Goal: Task Accomplishment & Management: Use online tool/utility

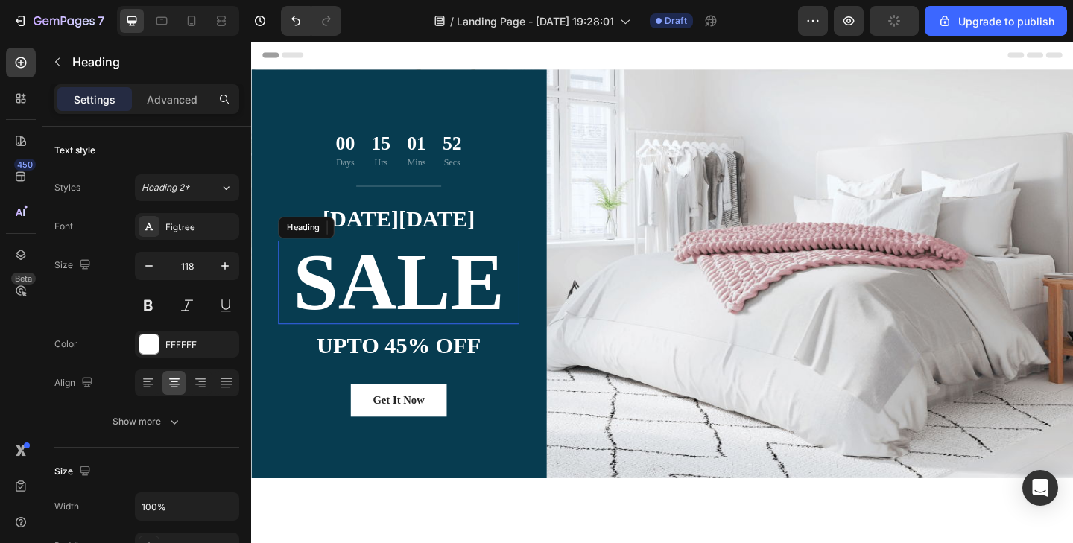
click at [423, 272] on p "SALE" at bounding box center [411, 304] width 259 height 88
click at [513, 290] on p "SALE" at bounding box center [411, 304] width 259 height 88
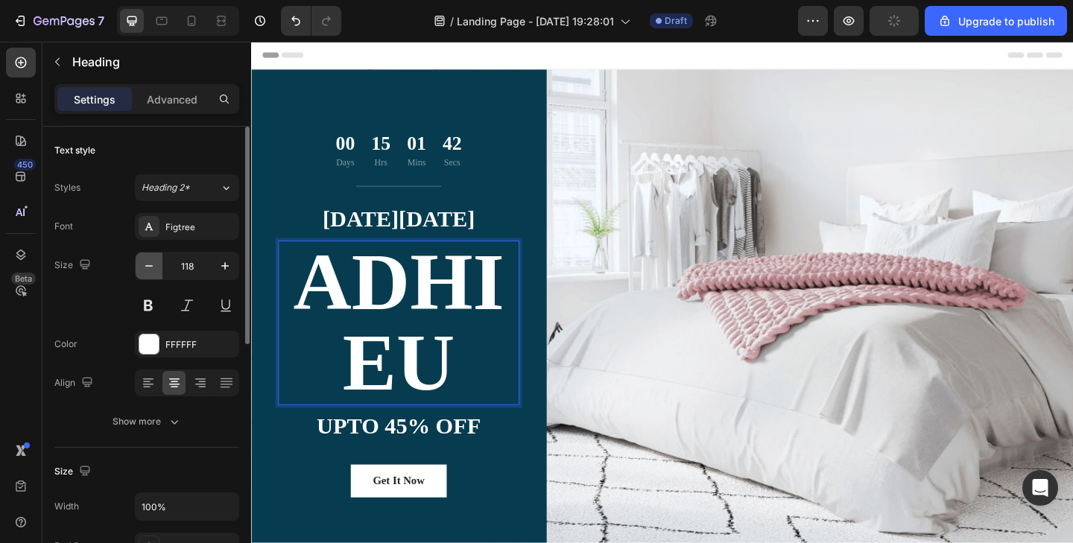
click at [153, 259] on icon "button" at bounding box center [149, 266] width 15 height 15
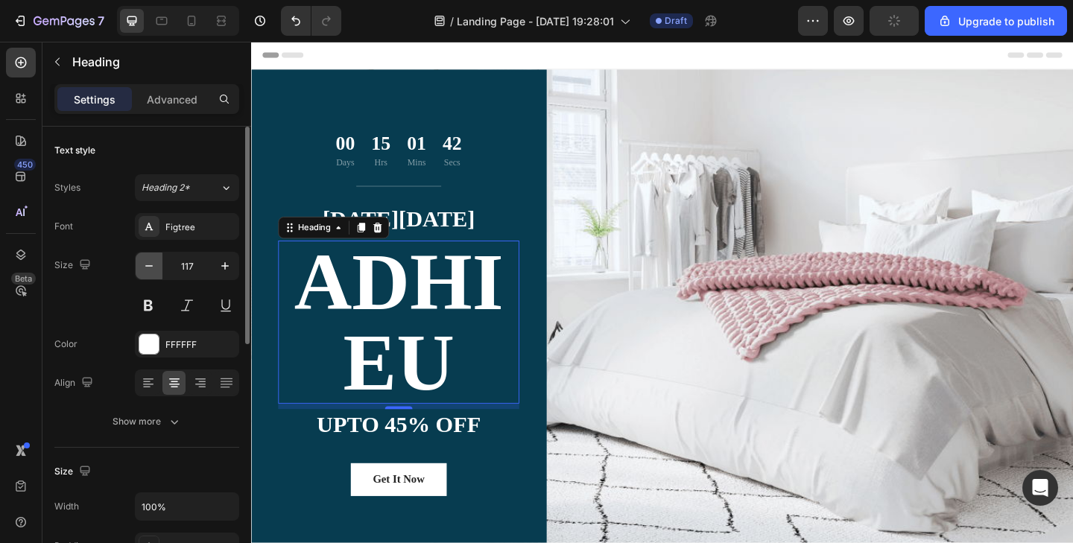
click at [153, 259] on icon "button" at bounding box center [149, 266] width 15 height 15
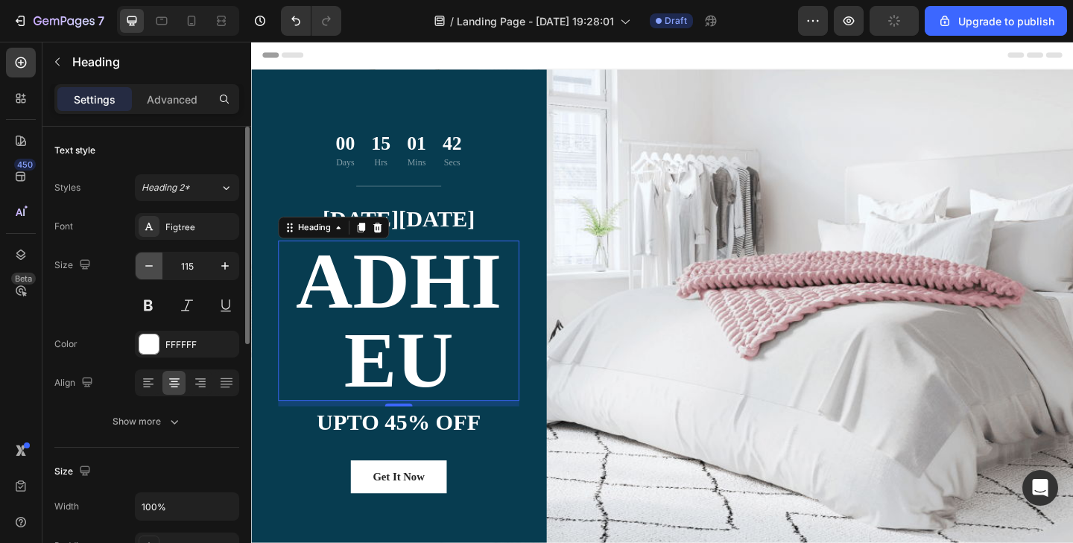
click at [153, 259] on icon "button" at bounding box center [149, 266] width 15 height 15
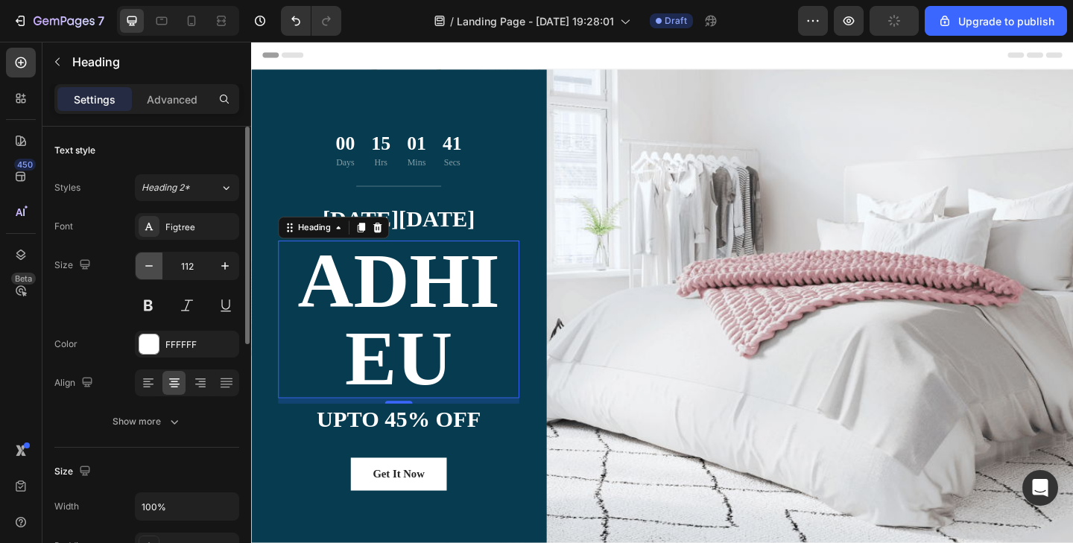
click at [153, 259] on icon "button" at bounding box center [149, 266] width 15 height 15
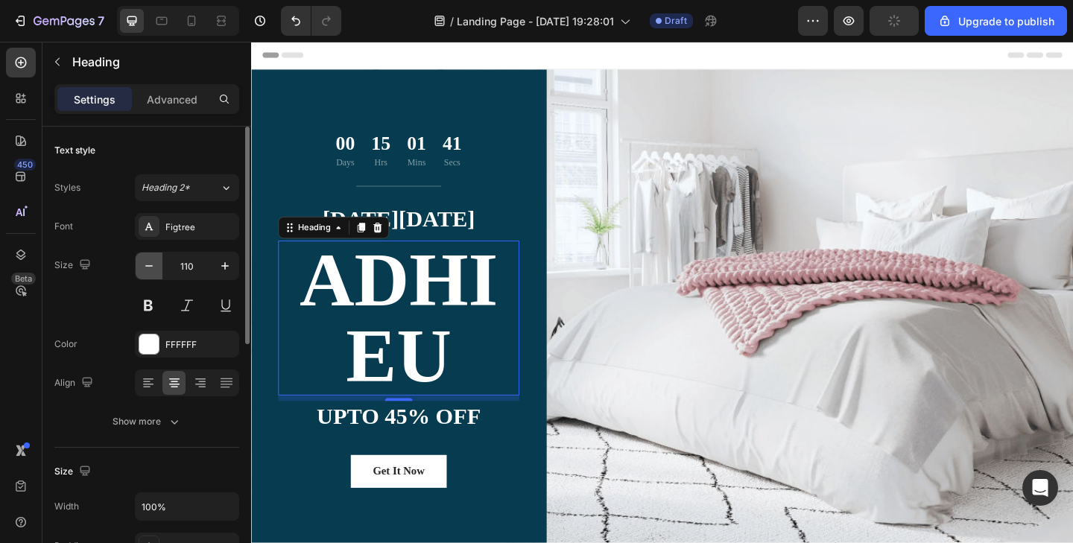
click at [153, 259] on icon "button" at bounding box center [149, 266] width 15 height 15
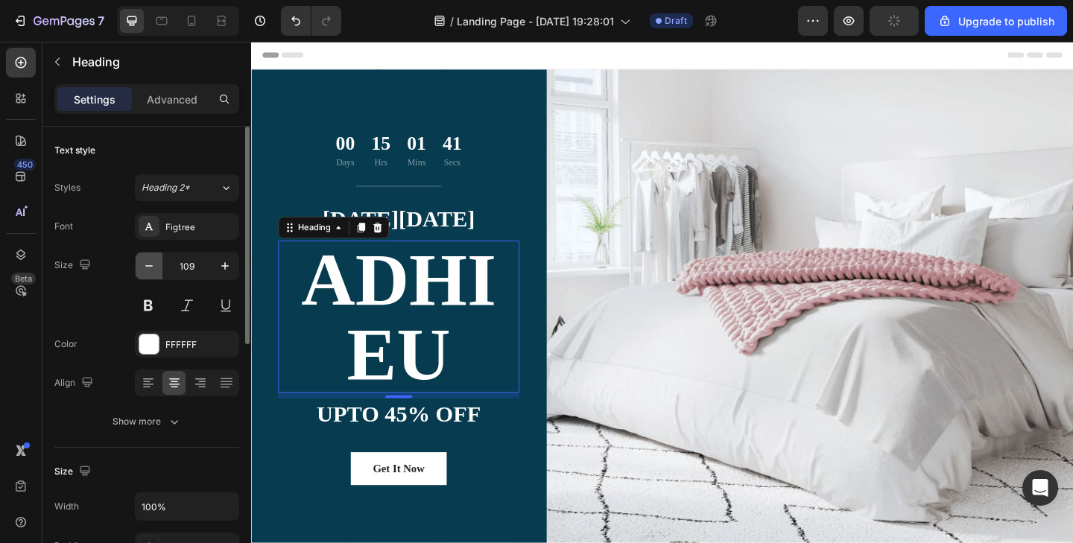
click at [153, 259] on icon "button" at bounding box center [149, 266] width 15 height 15
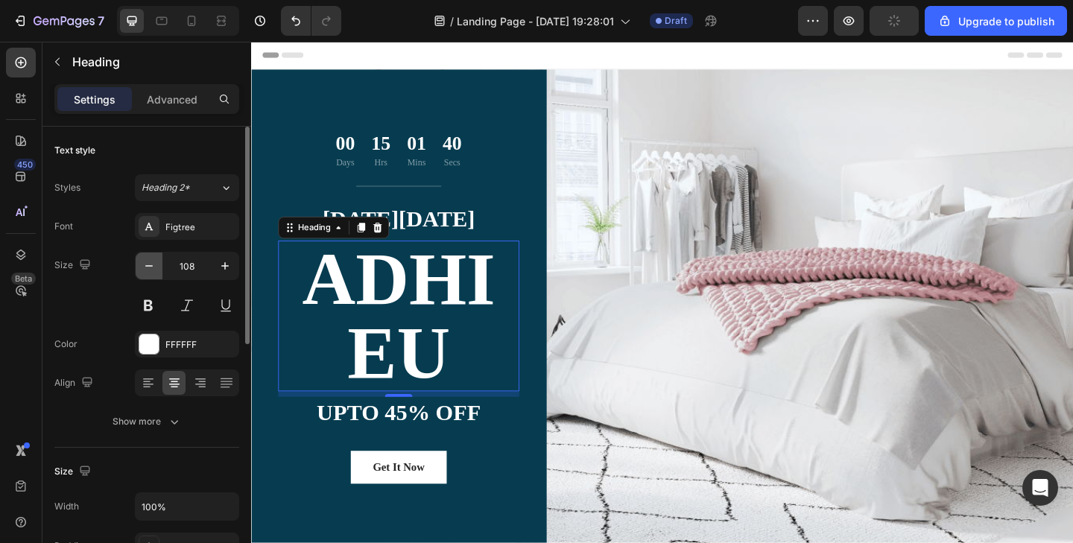
click at [153, 259] on icon "button" at bounding box center [149, 266] width 15 height 15
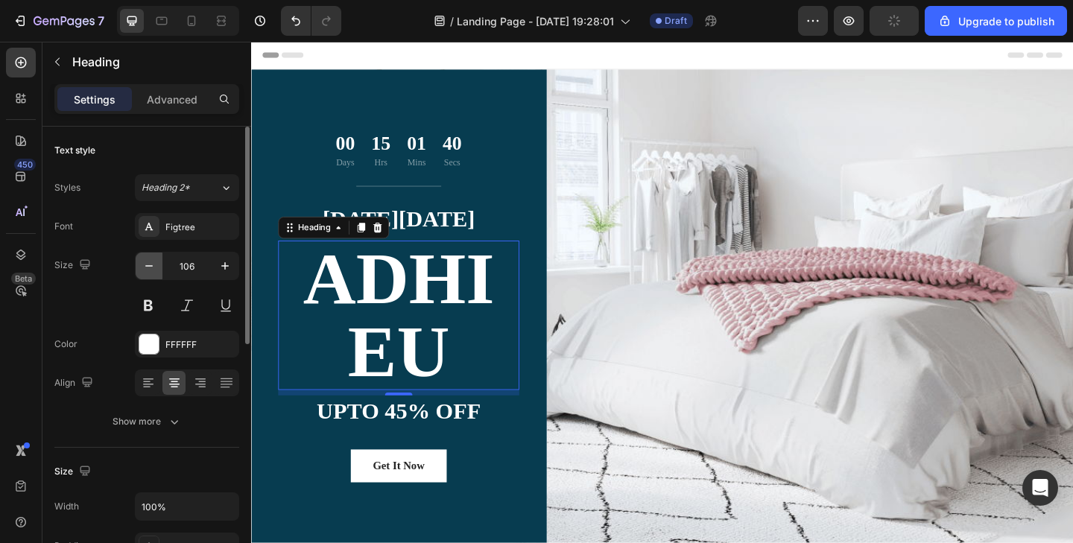
click at [153, 259] on icon "button" at bounding box center [149, 266] width 15 height 15
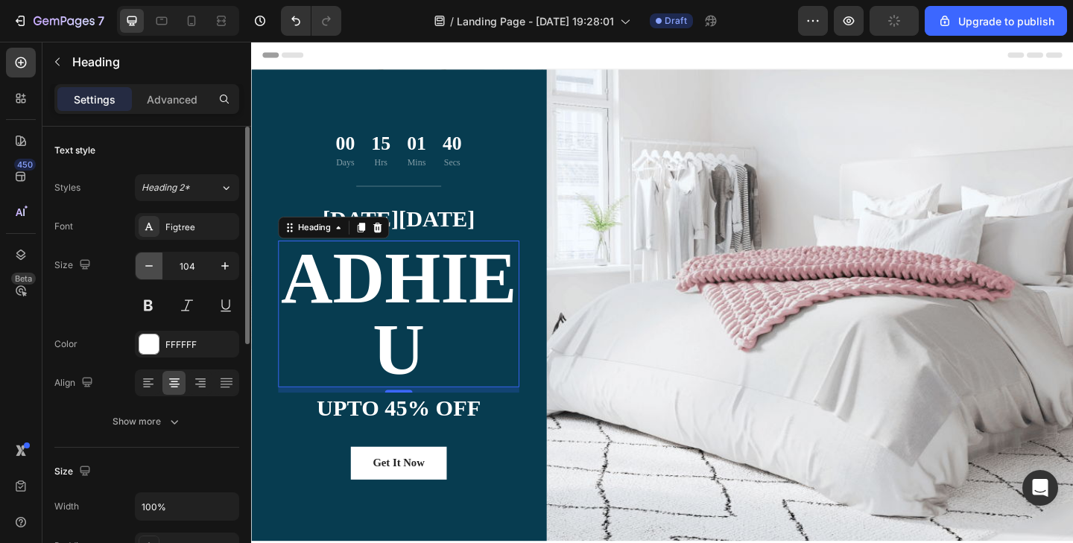
click at [153, 259] on icon "button" at bounding box center [149, 266] width 15 height 15
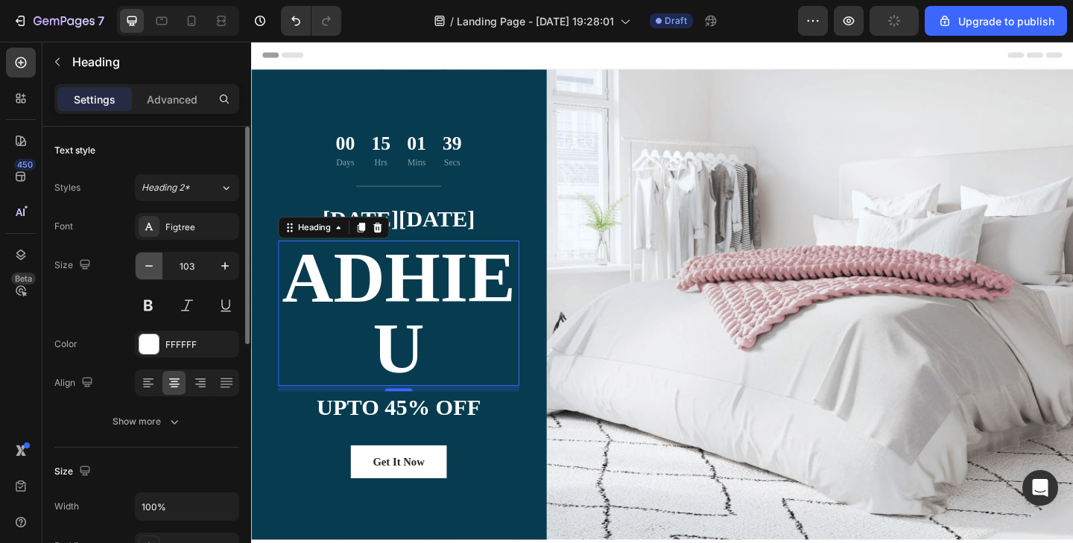
click at [153, 259] on icon "button" at bounding box center [149, 266] width 15 height 15
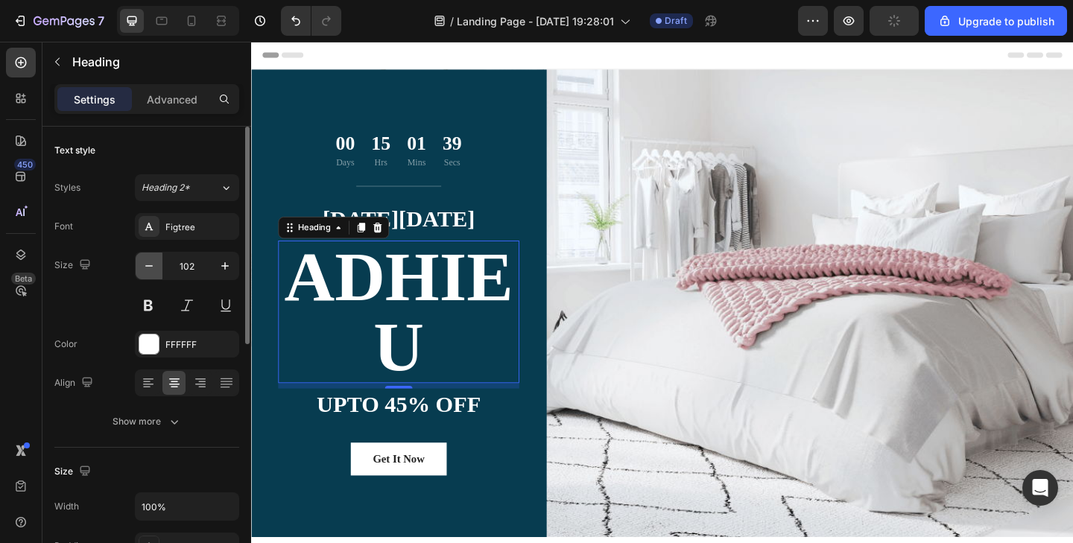
click at [153, 259] on icon "button" at bounding box center [149, 266] width 15 height 15
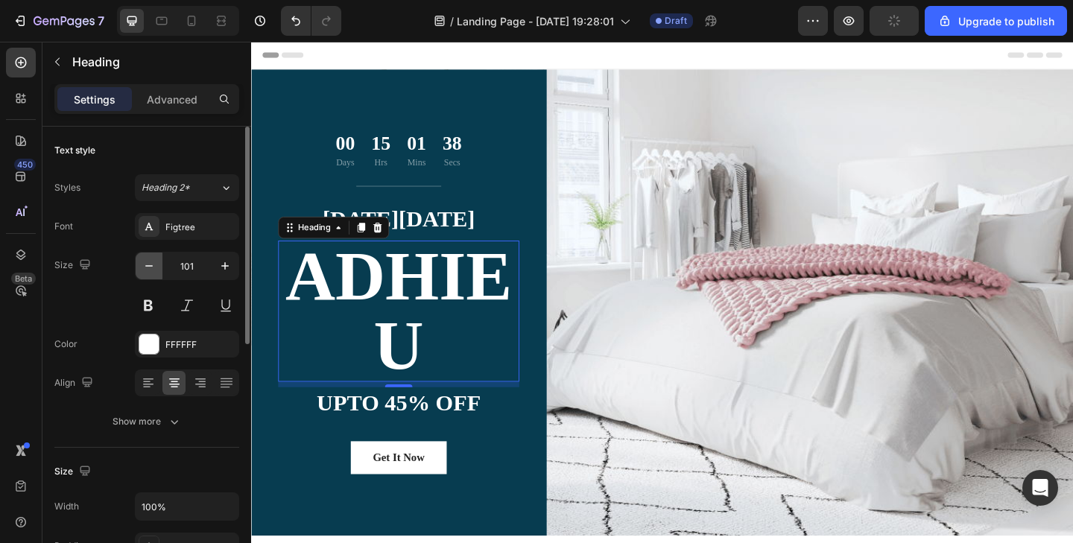
click at [153, 259] on icon "button" at bounding box center [149, 266] width 15 height 15
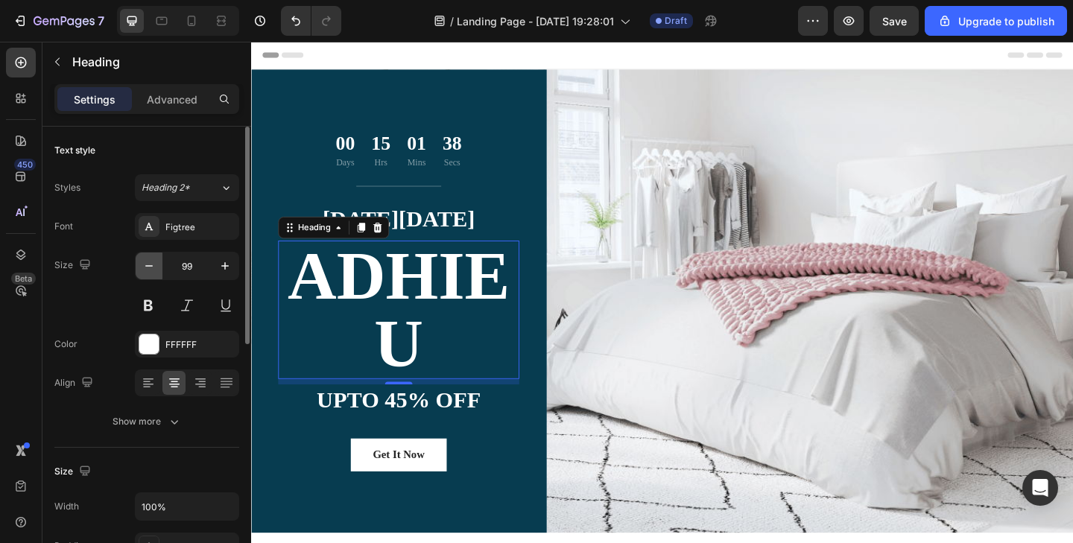
click at [153, 259] on icon "button" at bounding box center [149, 266] width 15 height 15
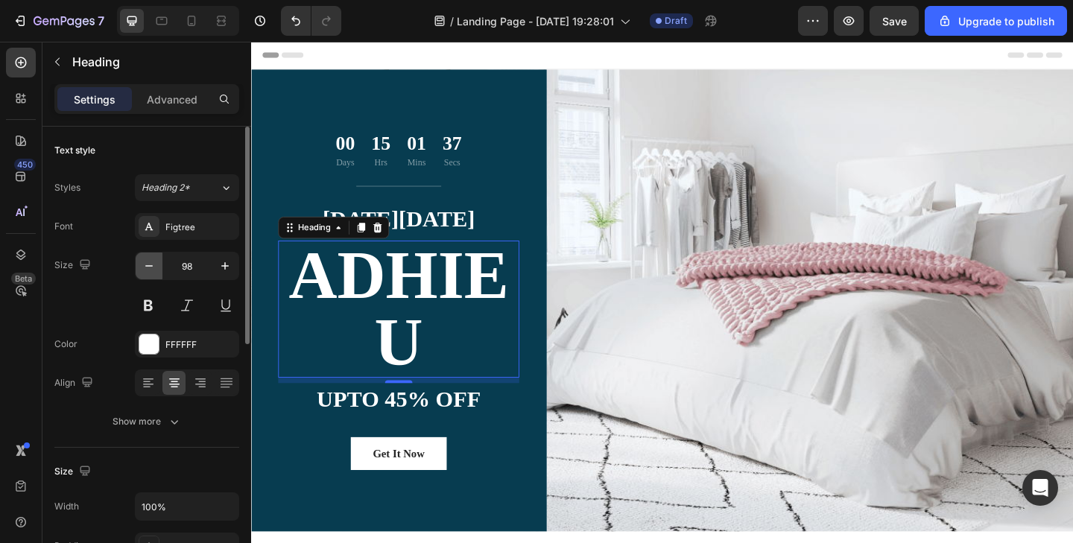
click at [153, 259] on icon "button" at bounding box center [149, 266] width 15 height 15
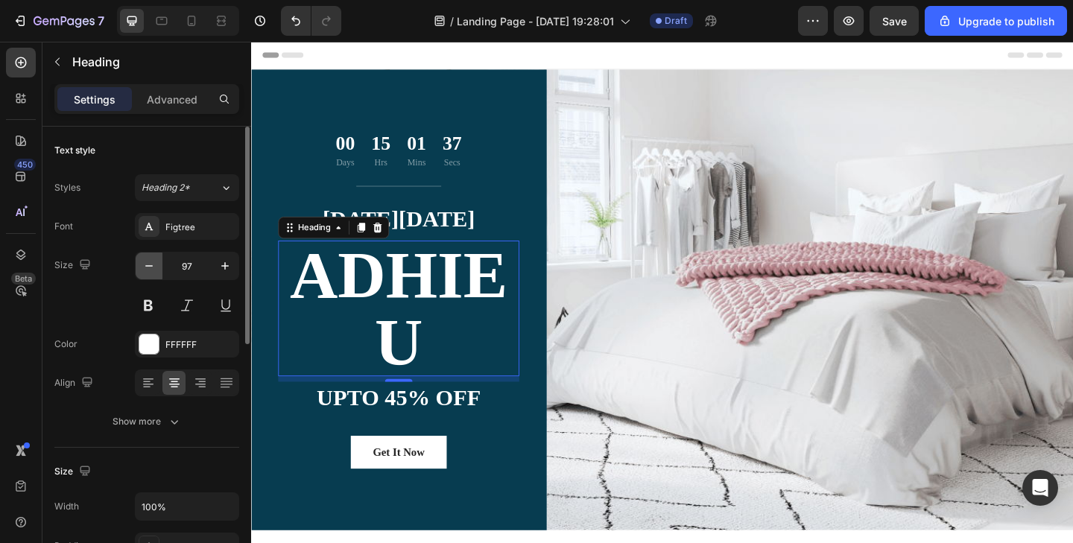
click at [153, 259] on icon "button" at bounding box center [149, 266] width 15 height 15
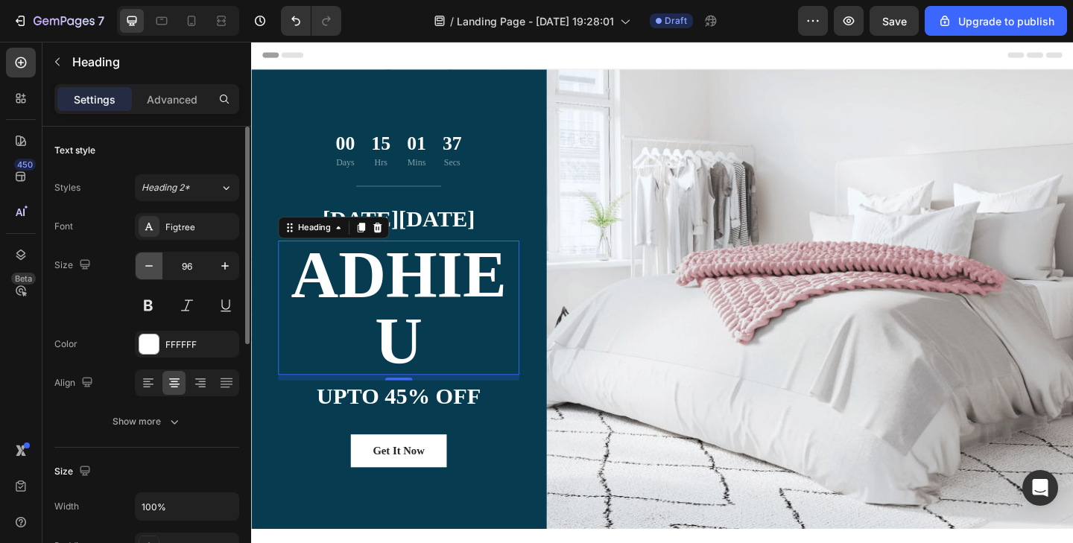
click at [153, 259] on icon "button" at bounding box center [149, 266] width 15 height 15
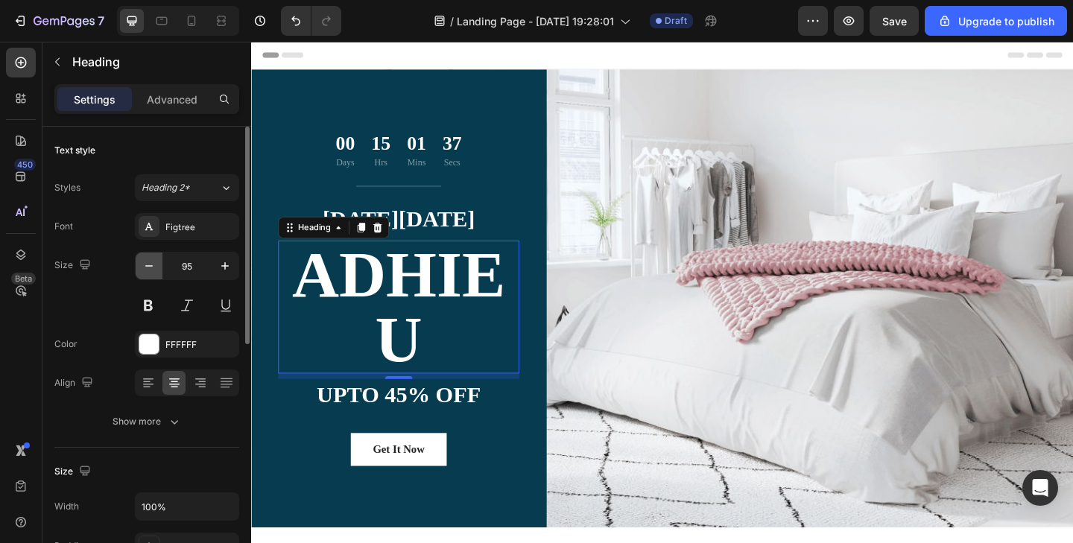
click at [153, 259] on icon "button" at bounding box center [149, 266] width 15 height 15
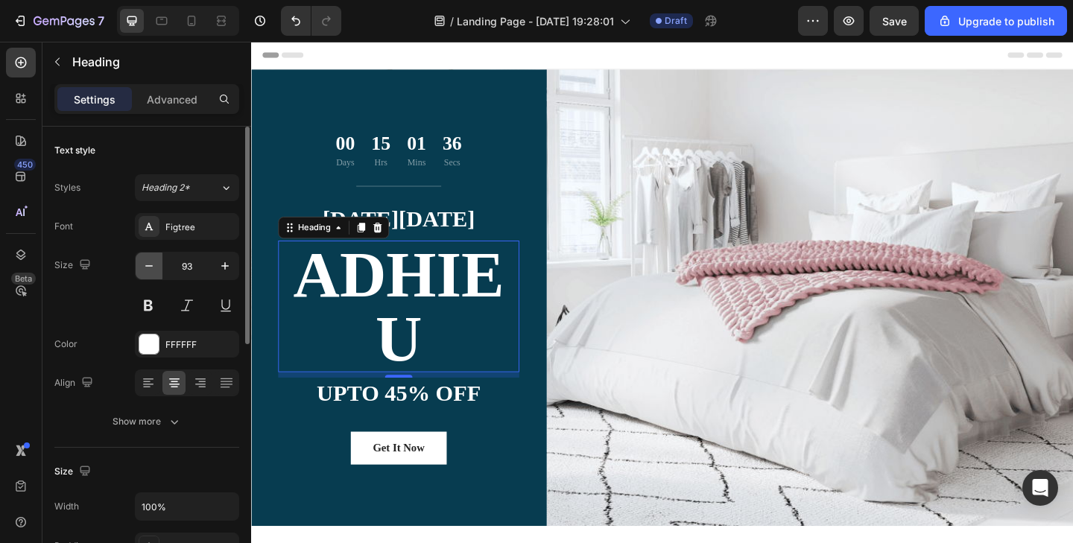
click at [153, 259] on icon "button" at bounding box center [149, 266] width 15 height 15
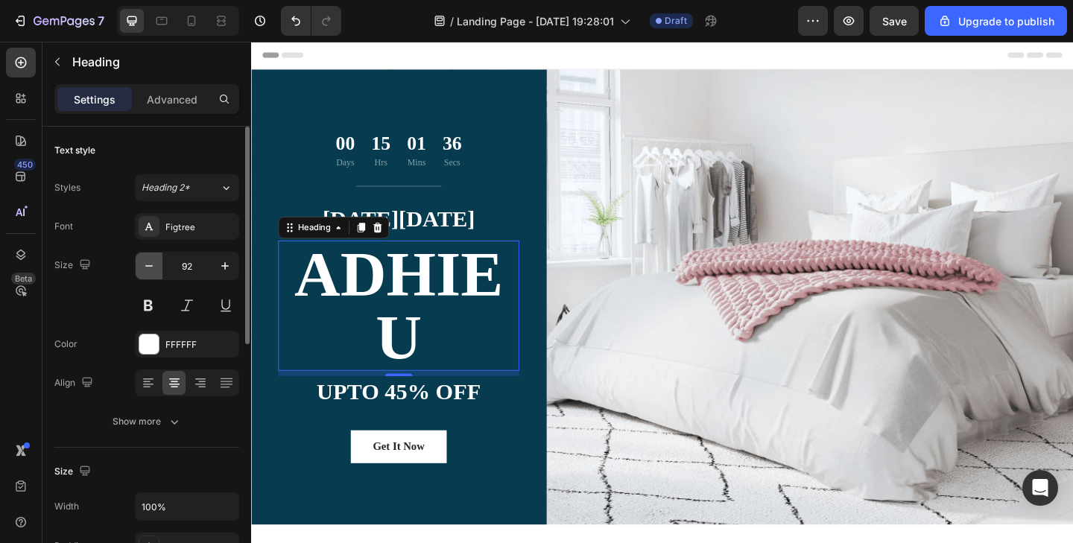
click at [153, 259] on icon "button" at bounding box center [149, 266] width 15 height 15
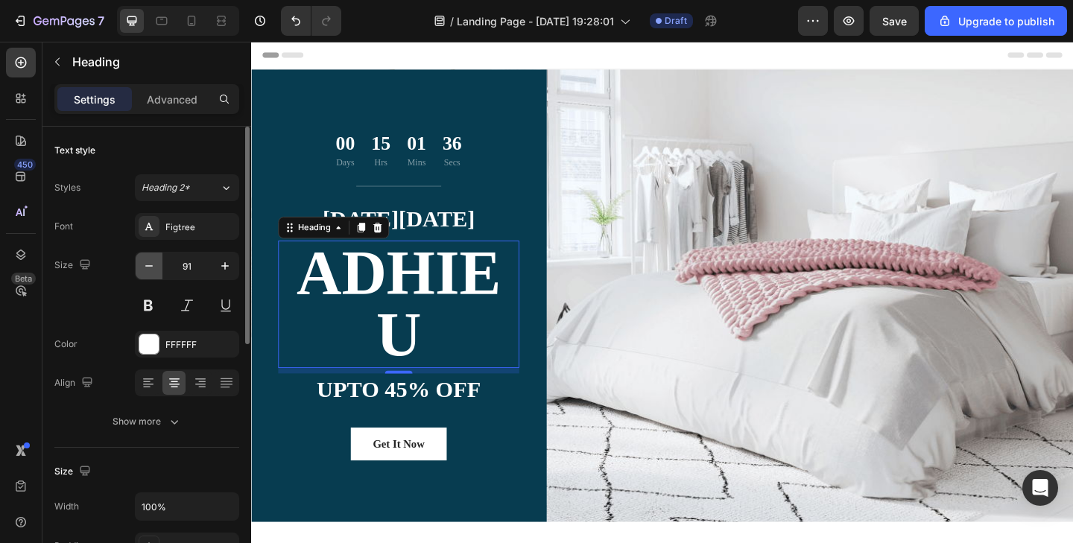
click at [153, 259] on icon "button" at bounding box center [149, 266] width 15 height 15
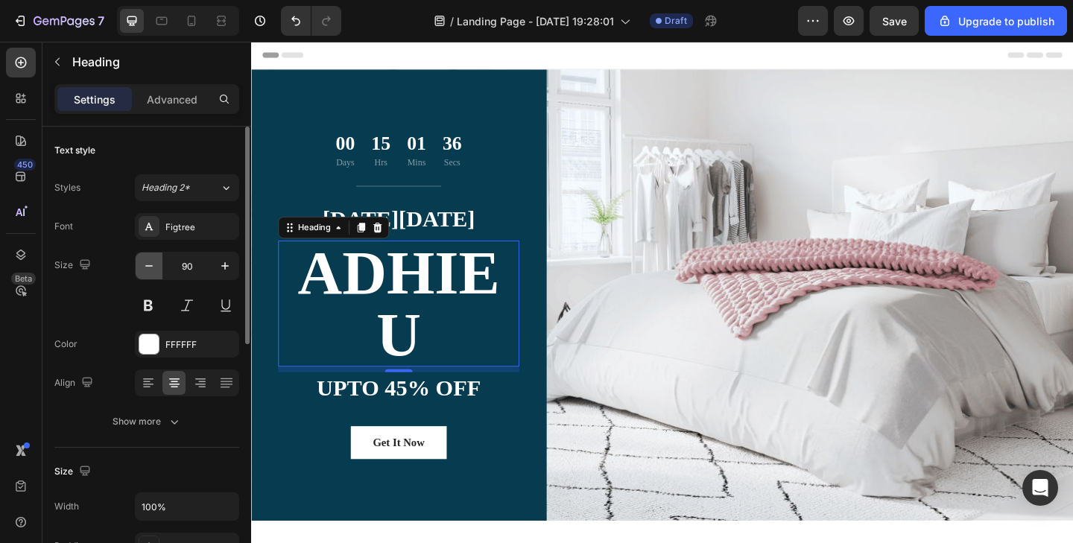
click at [153, 259] on icon "button" at bounding box center [149, 266] width 15 height 15
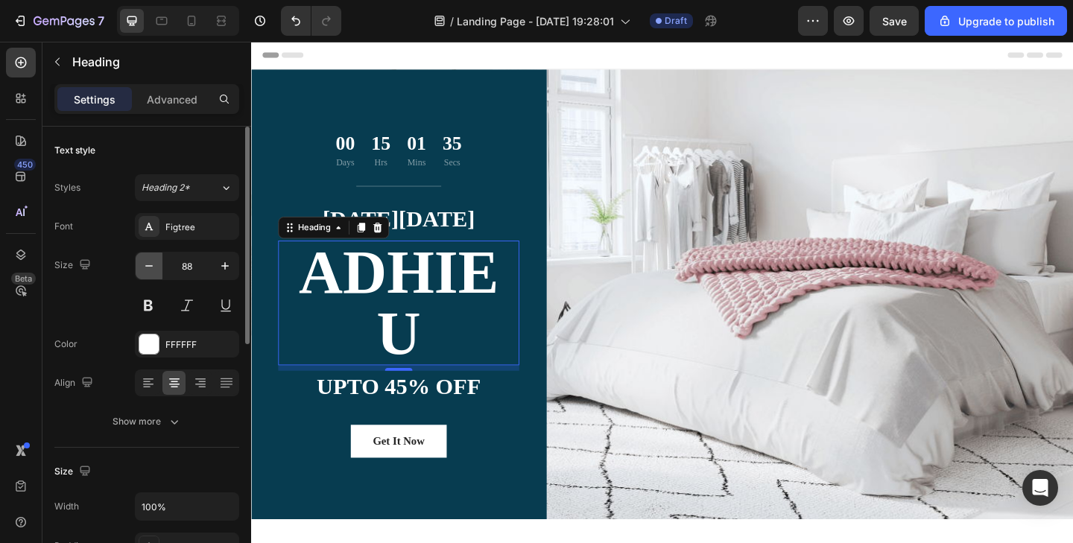
click at [153, 259] on icon "button" at bounding box center [149, 266] width 15 height 15
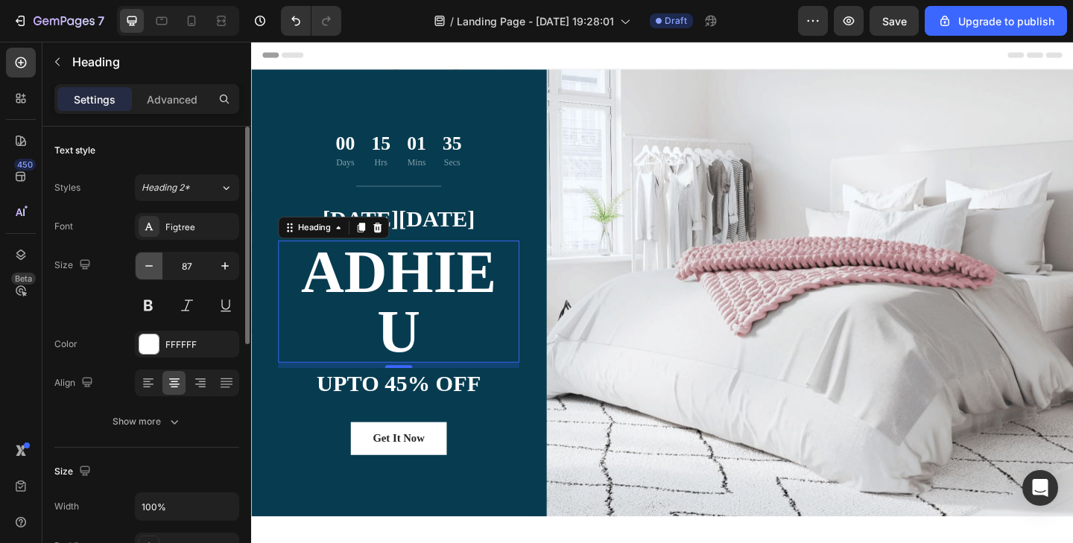
click at [153, 259] on icon "button" at bounding box center [149, 266] width 15 height 15
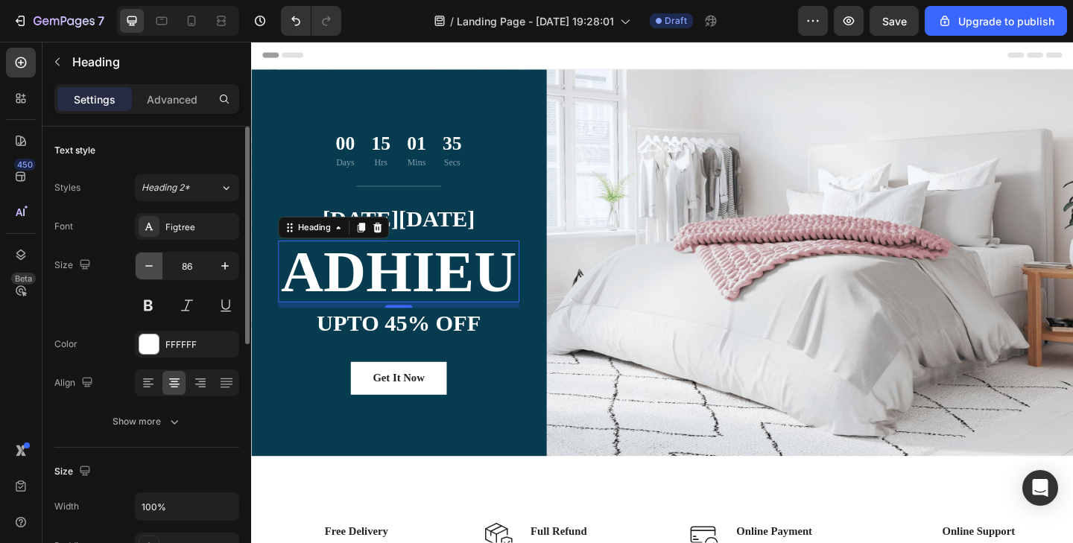
click at [153, 259] on icon "button" at bounding box center [149, 266] width 15 height 15
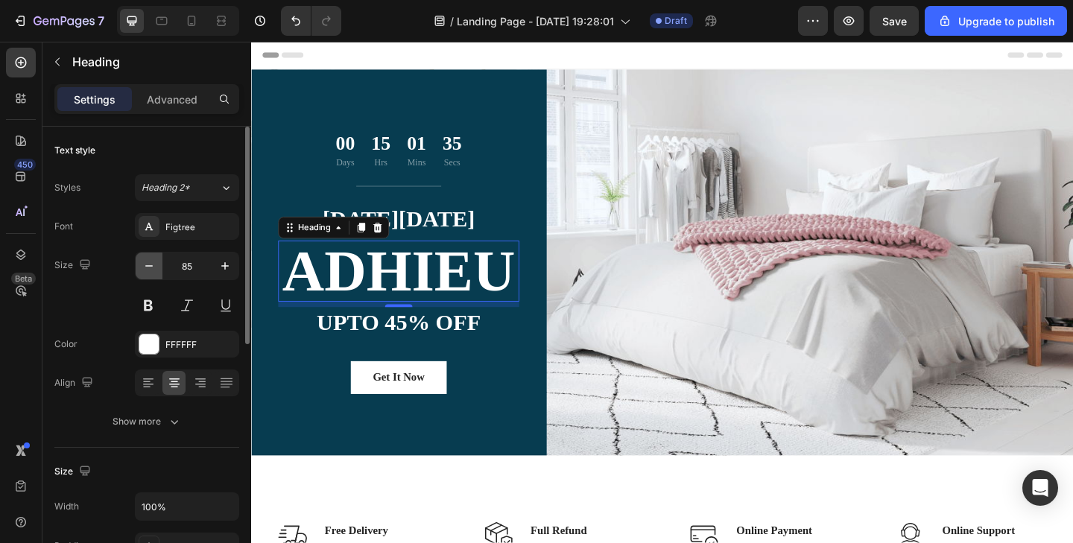
type input "84"
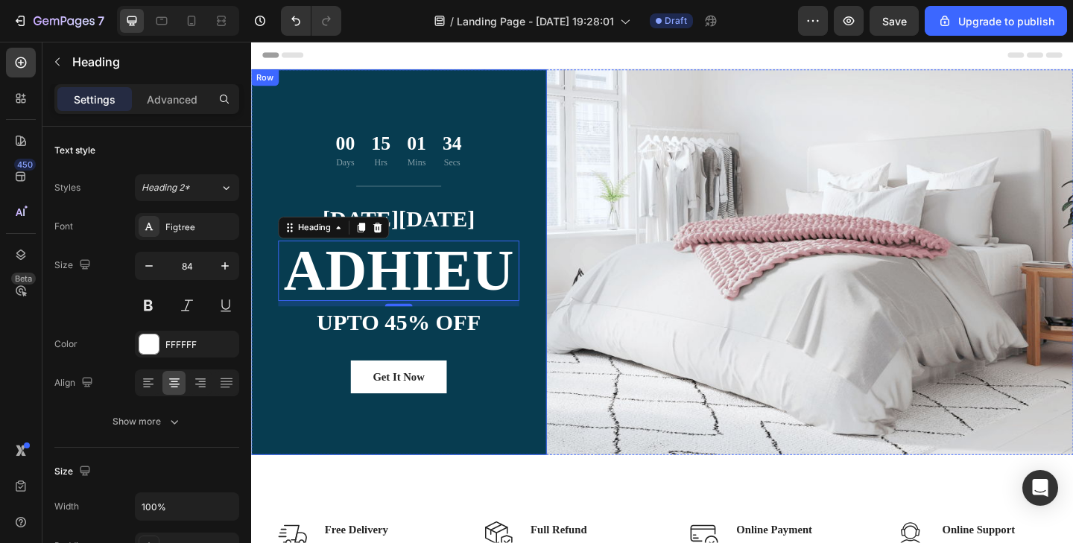
click at [453, 484] on div "00 Days 15 Hrs 01 Mins 34 Secs Countdown Timer Title Line [DATE][DATE] Text blo…" at bounding box center [411, 282] width 322 height 420
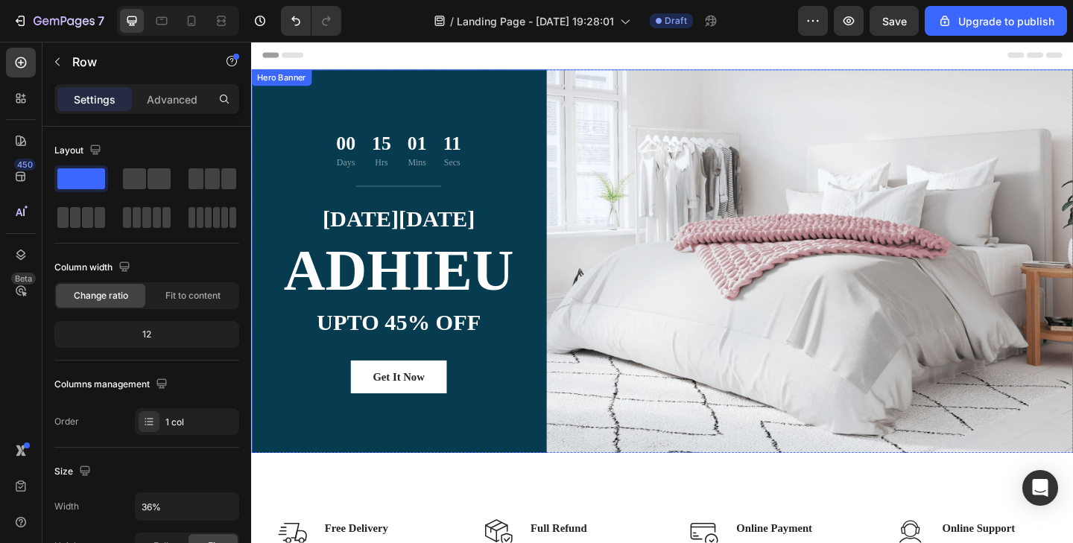
click at [862, 282] on div "00 Days 15 Hrs 01 Mins 11 Secs Countdown Timer Title Line [DATE][DATE] Text blo…" at bounding box center [698, 282] width 895 height 420
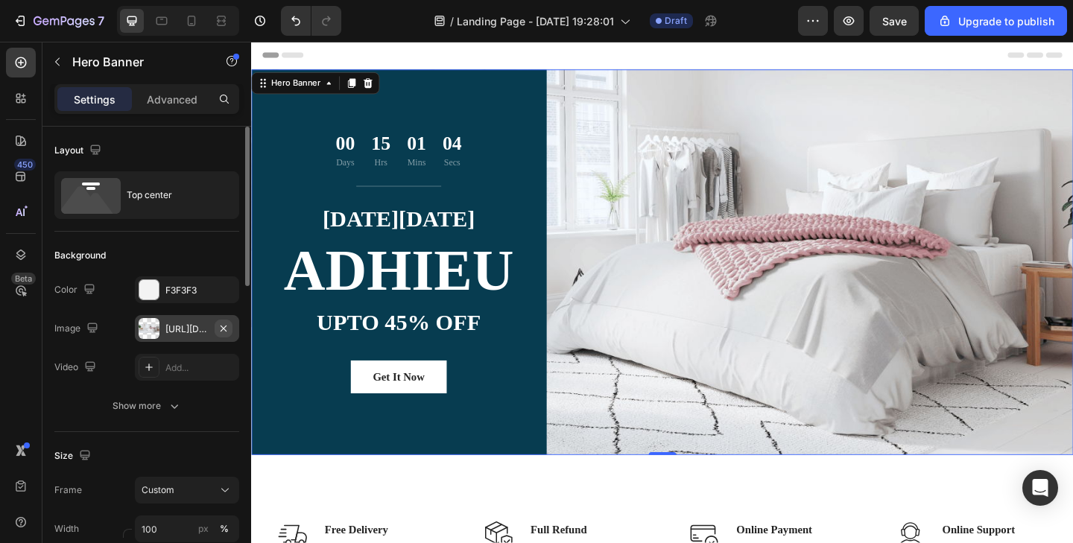
click at [226, 324] on icon "button" at bounding box center [224, 329] width 12 height 12
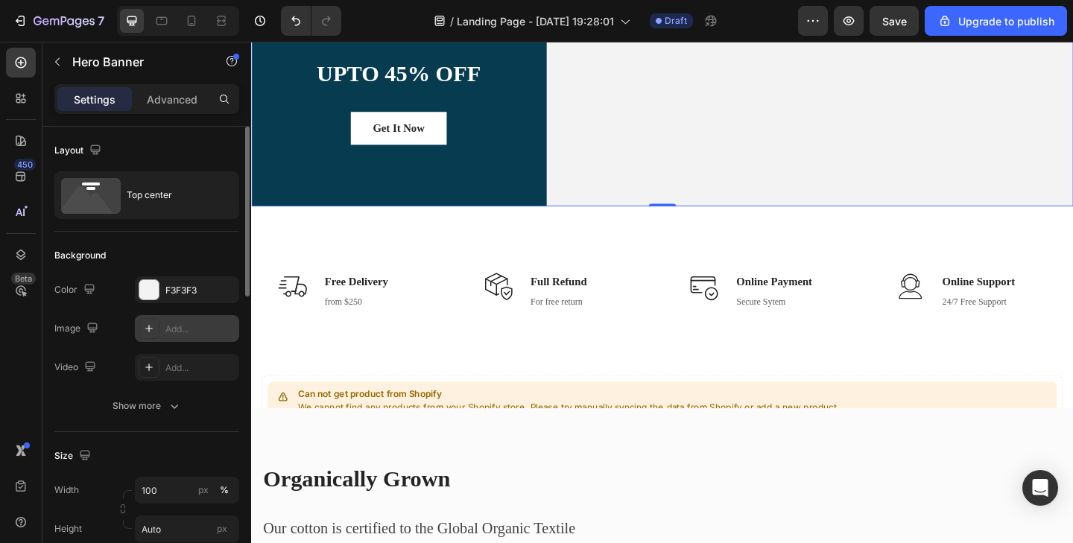
scroll to position [277, 0]
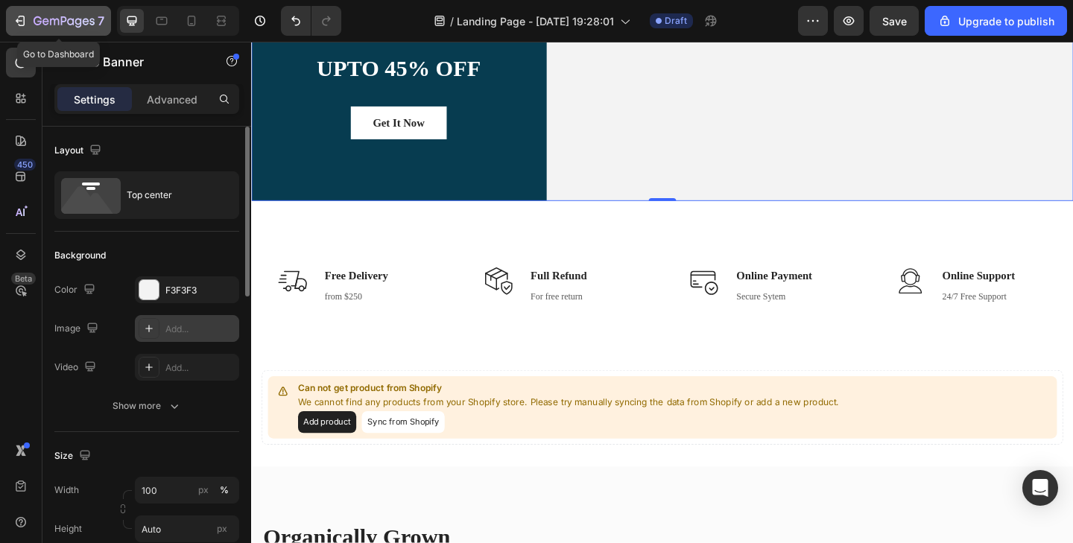
click at [64, 15] on div "7" at bounding box center [69, 21] width 71 height 18
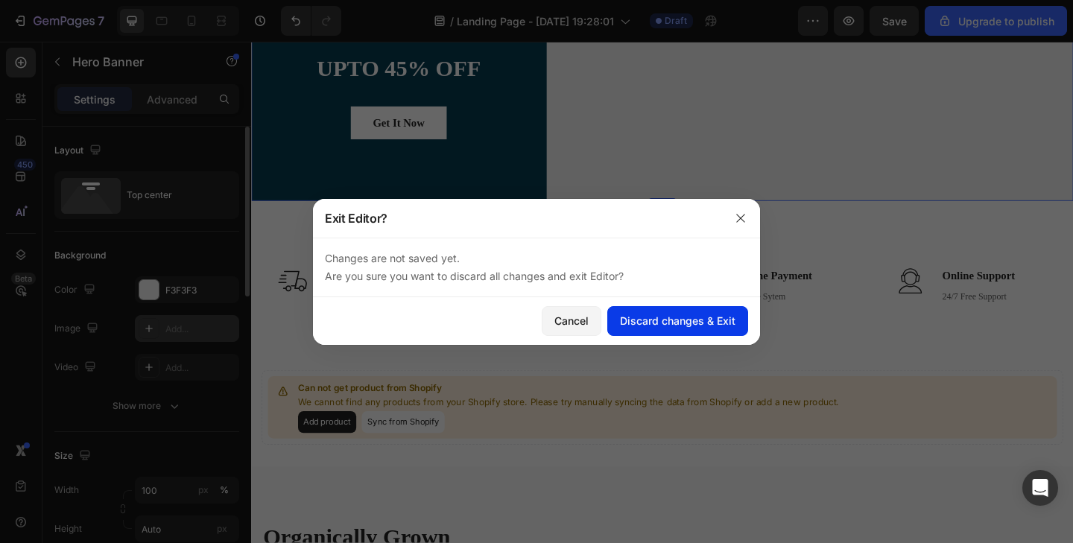
click at [707, 313] on div "Discard changes & Exit" at bounding box center [678, 321] width 116 height 16
